Goal: Check status

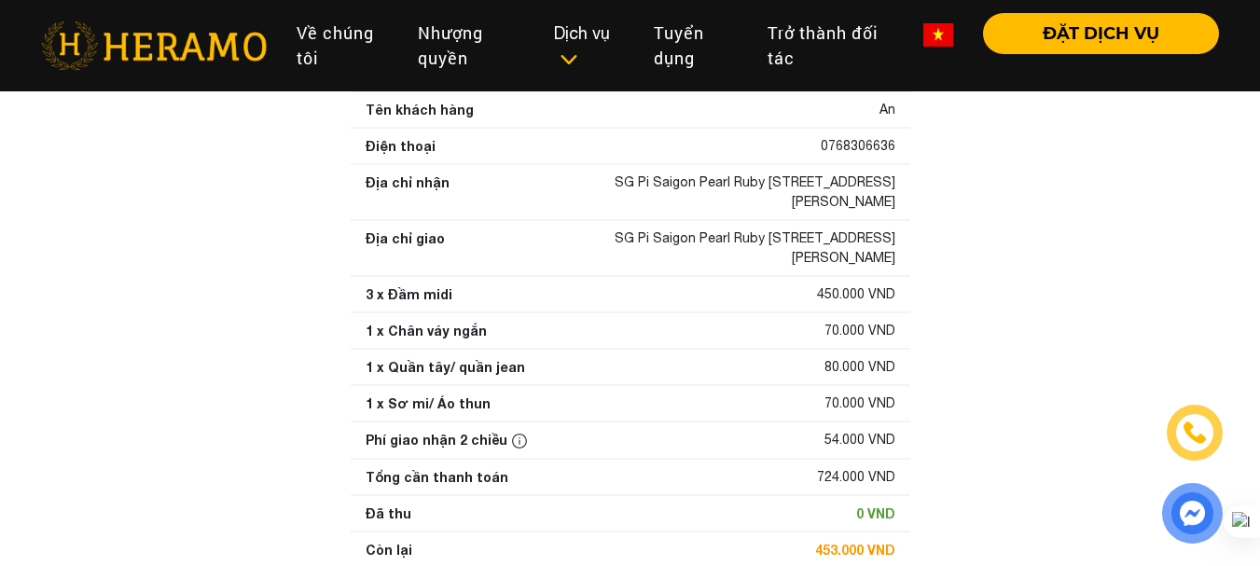
scroll to position [414, 0]
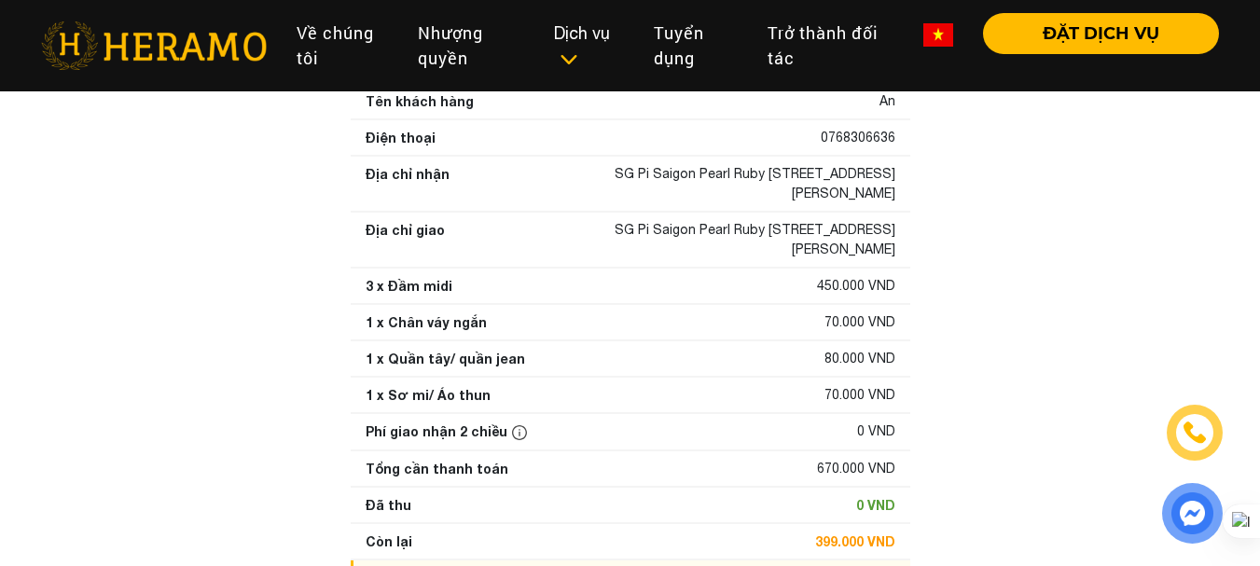
scroll to position [424, 0]
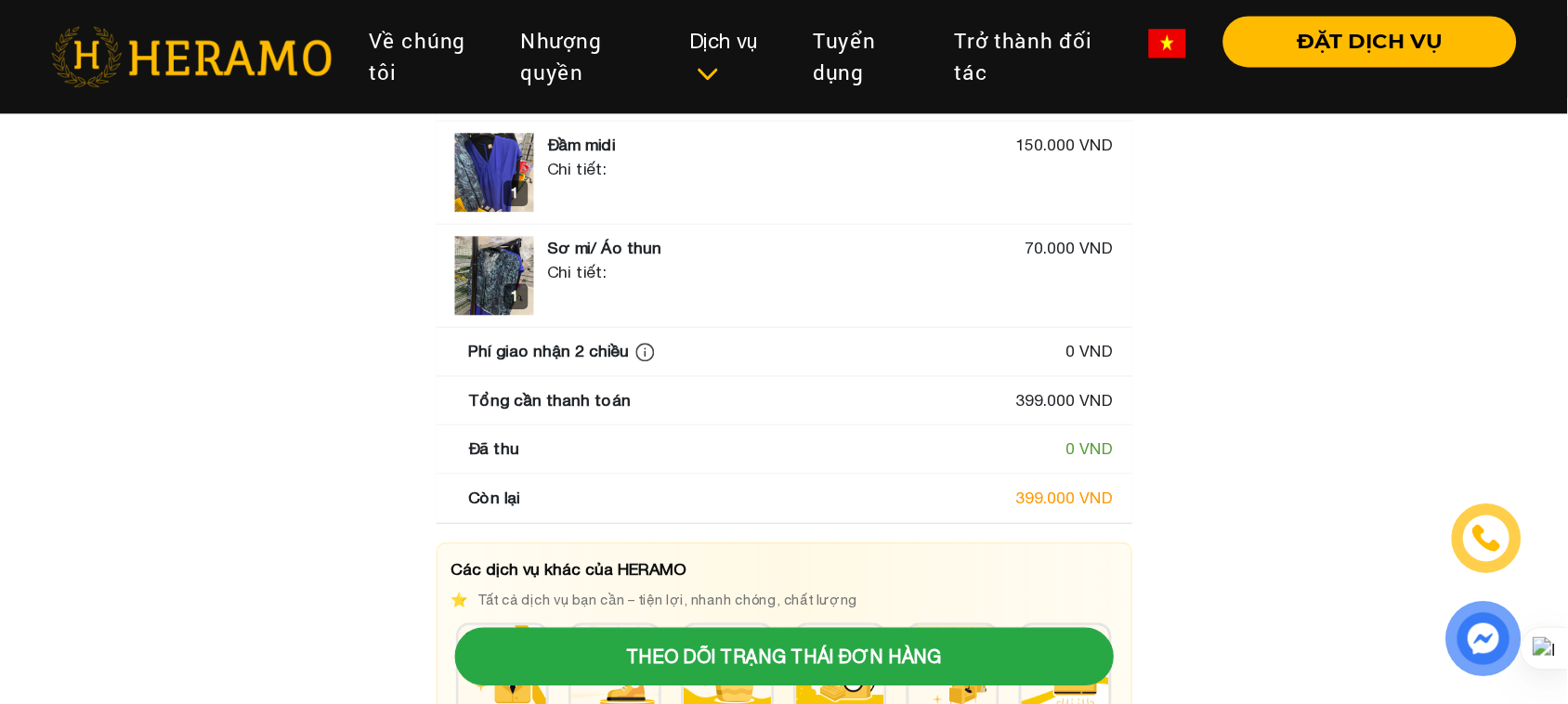
scroll to position [186, 0]
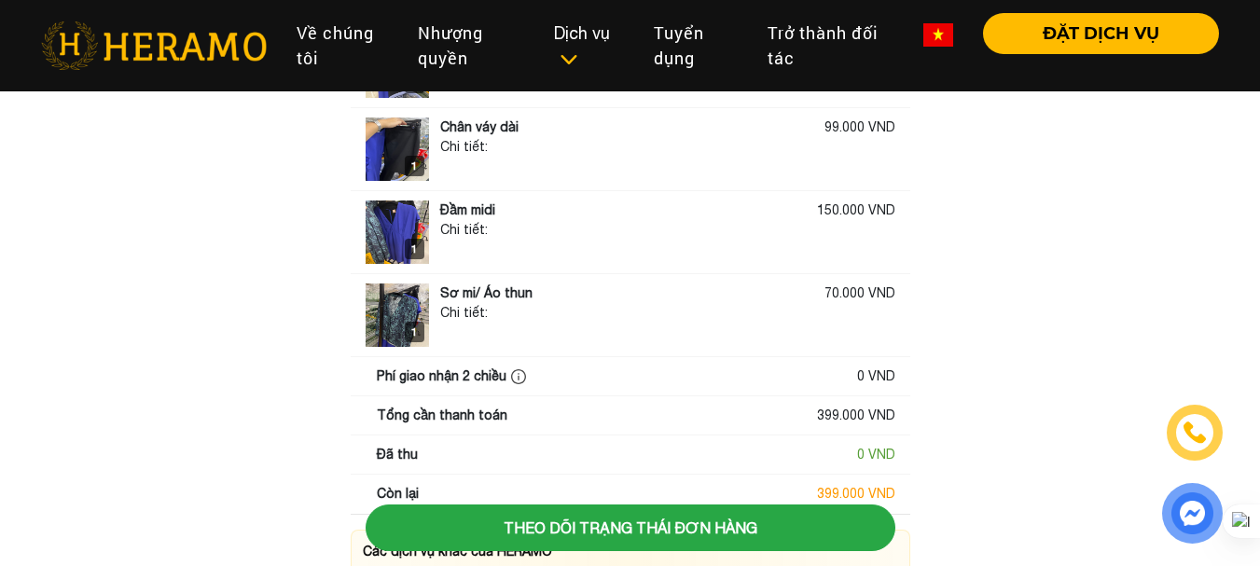
drag, startPoint x: 754, startPoint y: 256, endPoint x: 699, endPoint y: 304, distance: 72.6
click at [699, 304] on div "Chi tiết:" at bounding box center [667, 313] width 455 height 20
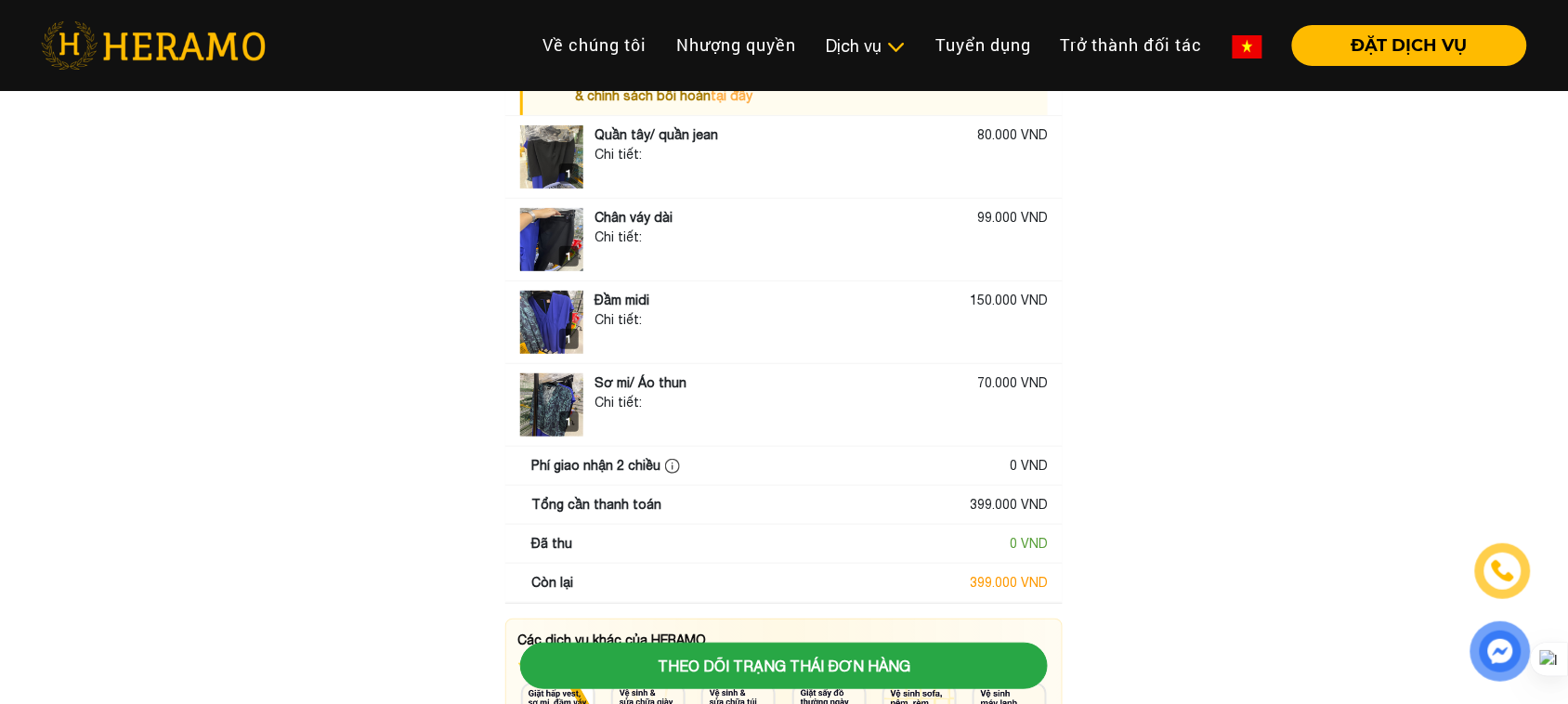
scroll to position [93, 0]
drag, startPoint x: 1438, startPoint y: 465, endPoint x: 1424, endPoint y: 455, distance: 17.2
click at [1254, 465] on main "Xem báo giá chi tiết Hiện tại đơn hàng không áp dụng gói an tâm. Giá trị bồi ho…" at bounding box center [784, 488] width 1568 height 962
